Goal: Task Accomplishment & Management: Use online tool/utility

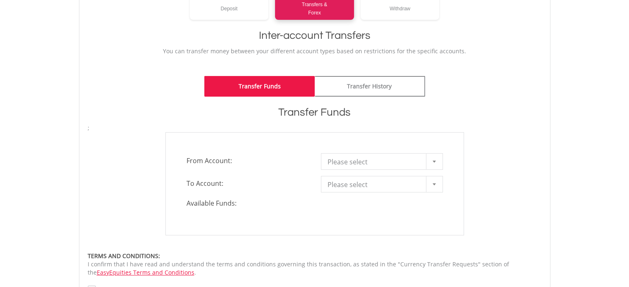
scroll to position [165, 0]
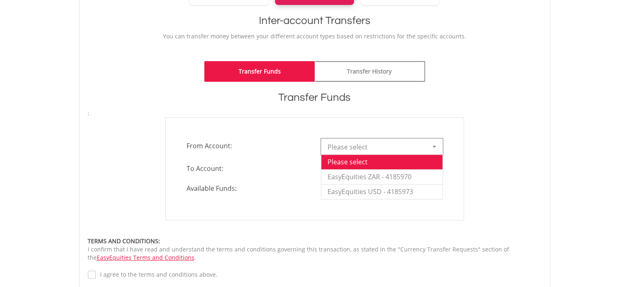
click at [369, 150] on span "Please select" at bounding box center [376, 147] width 96 height 17
click at [374, 182] on li "EasyEquities ZAR - 4185970" at bounding box center [381, 177] width 121 height 15
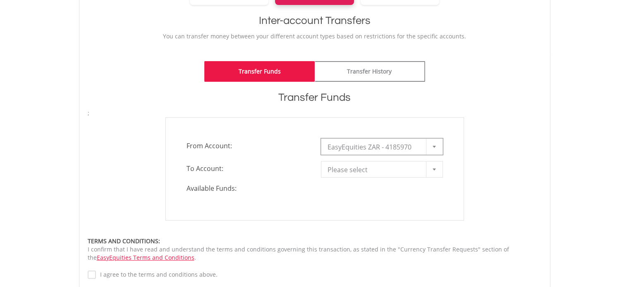
click at [373, 180] on div "**********" at bounding box center [314, 168] width 299 height 103
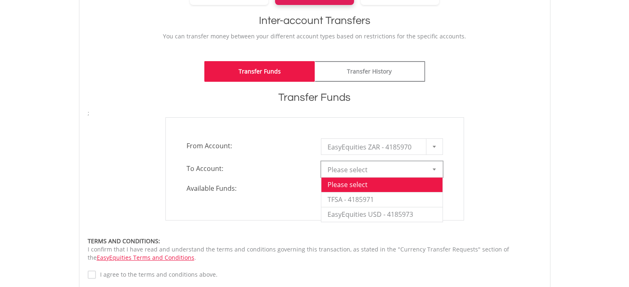
click at [373, 173] on span "Please select" at bounding box center [376, 170] width 96 height 17
click at [373, 172] on span "Please select" at bounding box center [376, 170] width 96 height 17
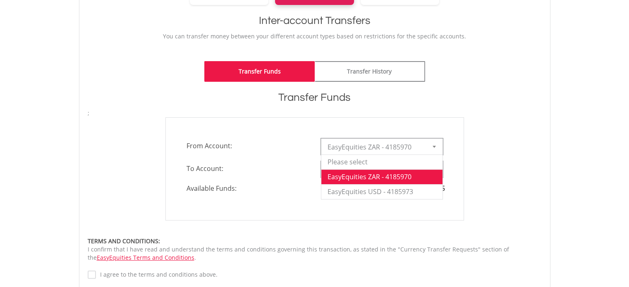
click at [366, 146] on span "EasyEquities ZAR - 4185970" at bounding box center [376, 147] width 96 height 17
click at [395, 164] on li "Please select" at bounding box center [381, 162] width 121 height 15
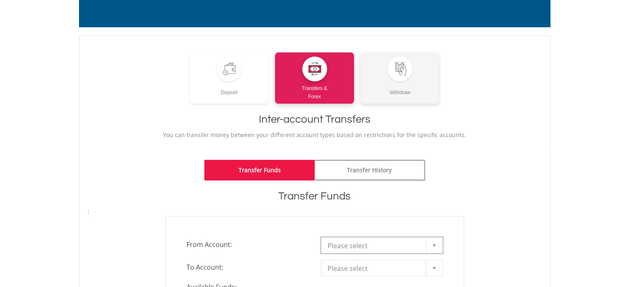
scroll to position [41, 0]
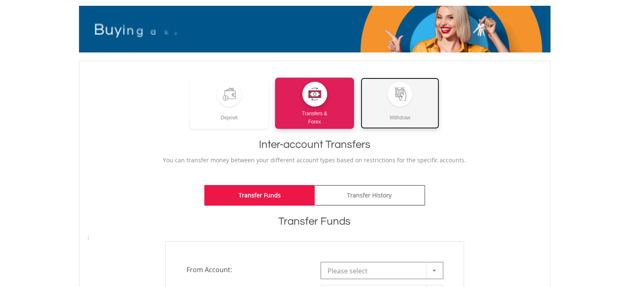
click at [398, 112] on div "Withdraw" at bounding box center [400, 114] width 79 height 15
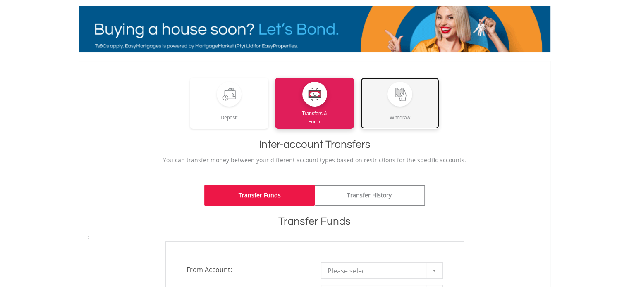
click at [378, 101] on link "Withdraw" at bounding box center [400, 103] width 79 height 51
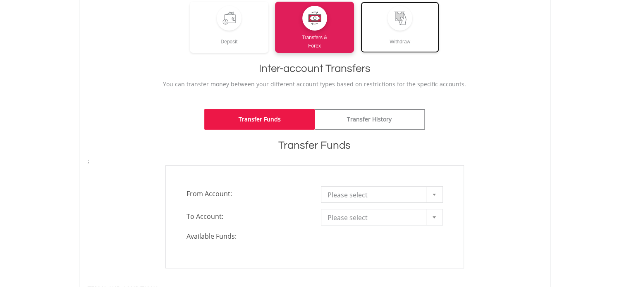
scroll to position [124, 0]
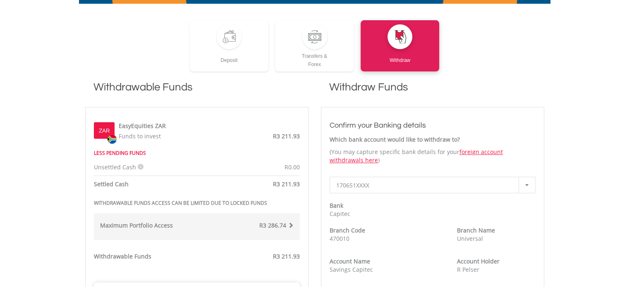
scroll to position [165, 0]
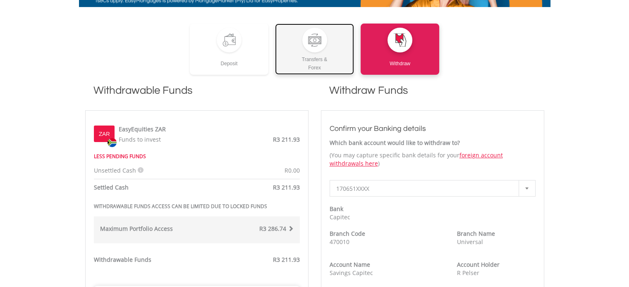
click at [313, 54] on div "Transfers & Forex" at bounding box center [314, 62] width 79 height 19
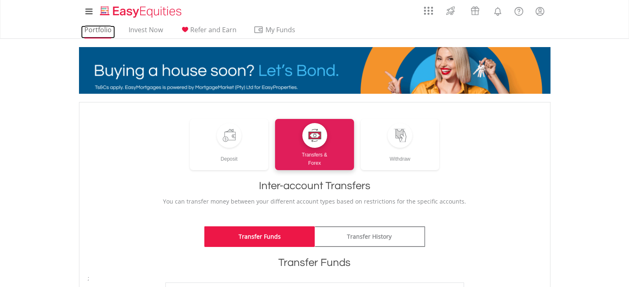
click at [98, 29] on link "Portfolio" at bounding box center [98, 32] width 34 height 13
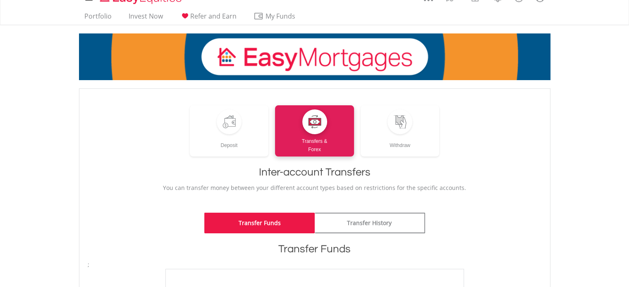
scroll to position [124, 0]
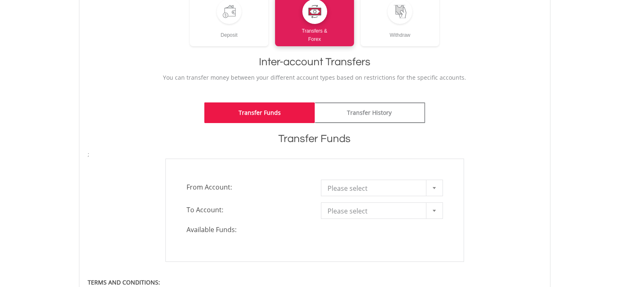
click at [357, 192] on span "Please select" at bounding box center [376, 188] width 96 height 17
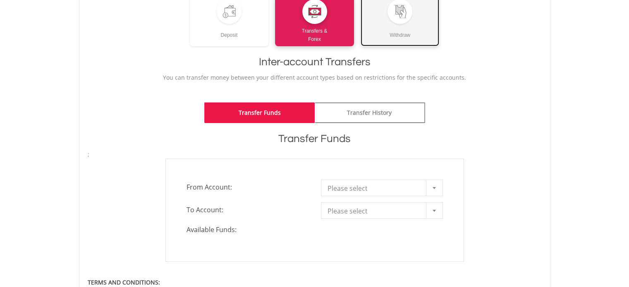
click at [390, 24] on div "Withdraw" at bounding box center [400, 31] width 79 height 15
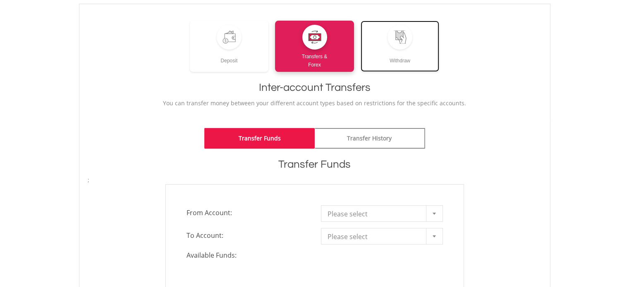
scroll to position [165, 0]
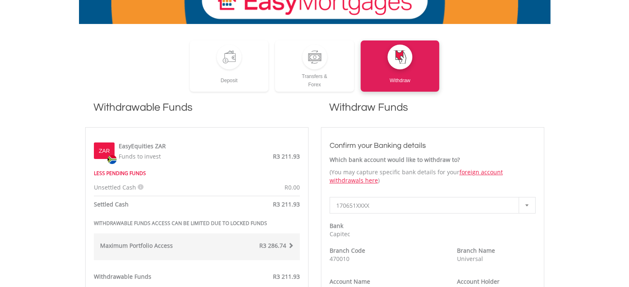
scroll to position [248, 0]
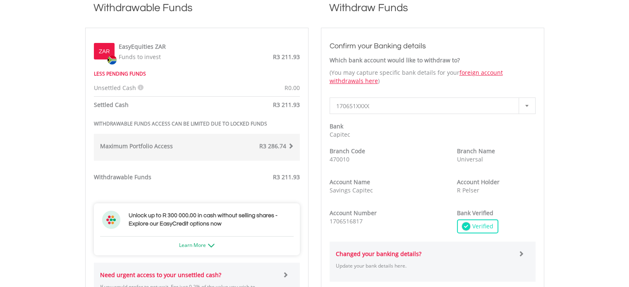
drag, startPoint x: 209, startPoint y: 81, endPoint x: 214, endPoint y: 79, distance: 5.5
click at [210, 81] on div "Unsettled Cash R0.00" at bounding box center [197, 78] width 218 height 27
click at [245, 76] on div "LESS PENDING FUNDS" at bounding box center [191, 73] width 206 height 8
click at [254, 94] on div "ZAR EasyEquities ZAR Funds to invest R3 211.93 LESS PENDING FUNDS Unsettled Cas…" at bounding box center [197, 225] width 206 height 379
click at [257, 97] on div "ZAR EasyEquities ZAR Funds to invest R3 211.93 LESS PENDING FUNDS Unsettled Cas…" at bounding box center [197, 225] width 206 height 379
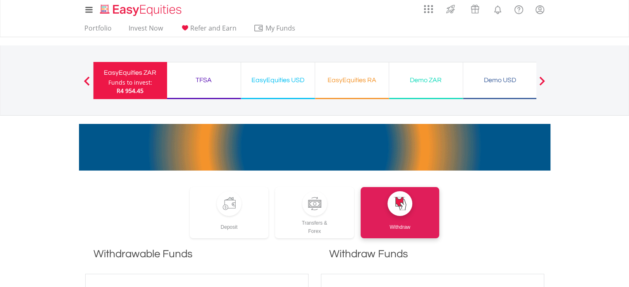
scroll to position [0, 0]
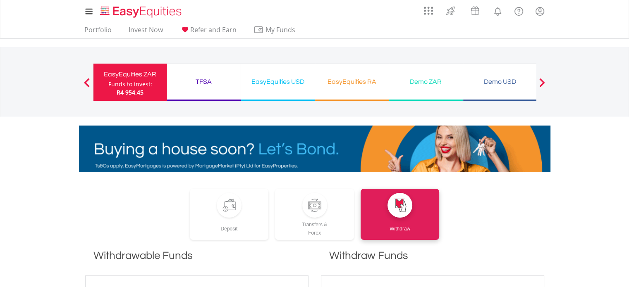
click at [205, 84] on div "TFSA" at bounding box center [204, 82] width 64 height 12
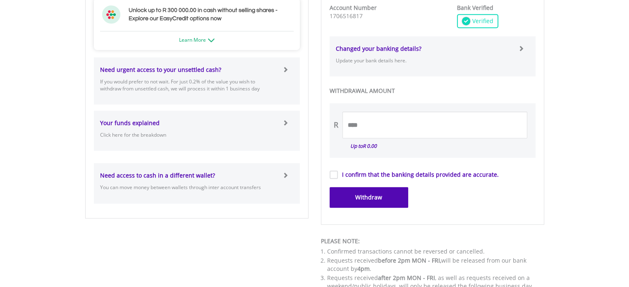
scroll to position [455, 0]
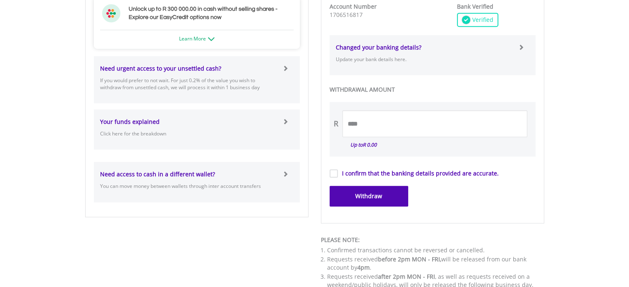
click at [258, 76] on div "Need urgent access to your unsettled cash? If you would prefer to not wait. For…" at bounding box center [188, 80] width 189 height 31
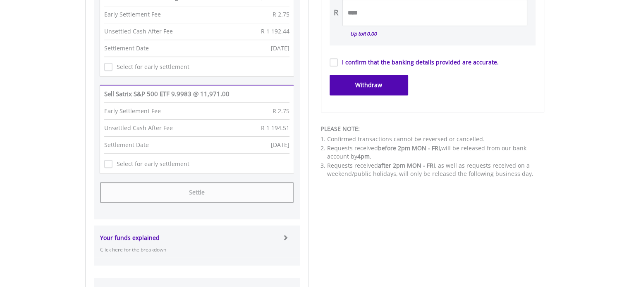
scroll to position [579, 0]
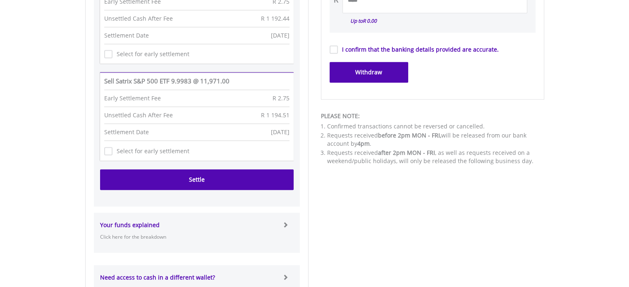
click at [205, 177] on button "Settle" at bounding box center [197, 180] width 194 height 21
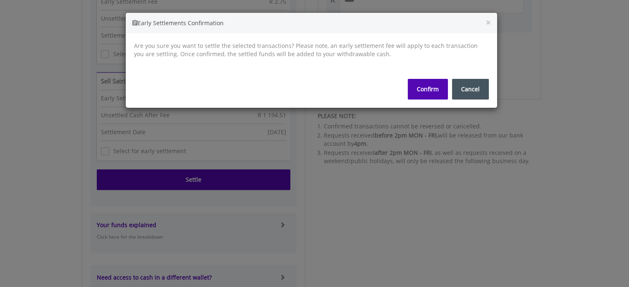
click at [442, 89] on button "Confirm" at bounding box center [428, 89] width 40 height 21
click at [405, 151] on div "Early Settlements Confirmation × Are you sure you want to settle the selected t…" at bounding box center [314, 143] width 629 height 287
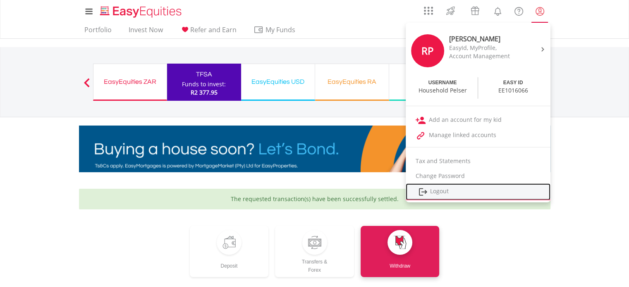
click at [444, 191] on link "Logout" at bounding box center [478, 192] width 145 height 17
